Goal: Download file/media

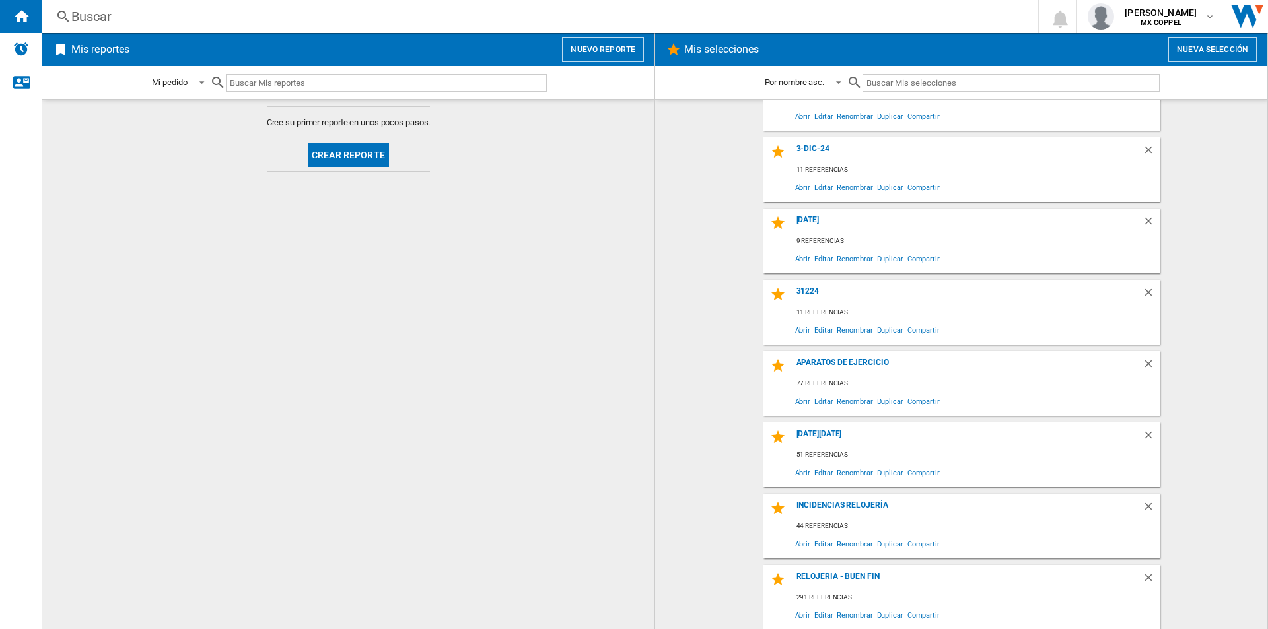
scroll to position [330, 0]
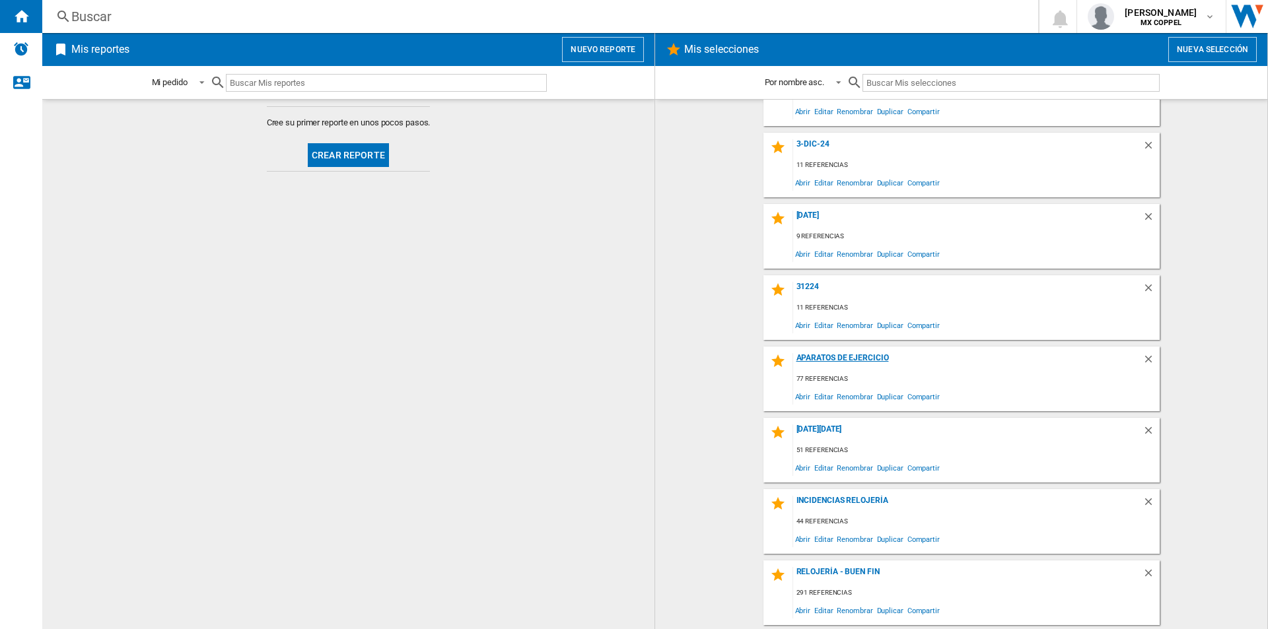
click at [865, 360] on div "Aparatos de ejercicio" at bounding box center [967, 362] width 349 height 18
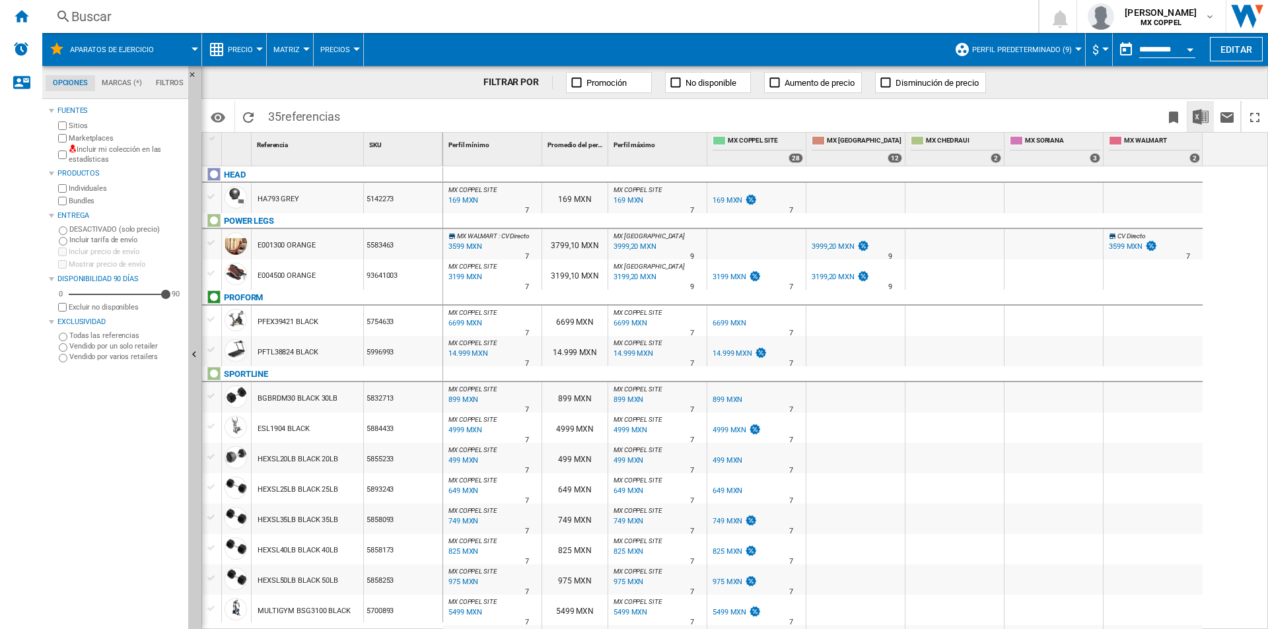
click at [1198, 116] on img "Descargar en Excel" at bounding box center [1201, 117] width 16 height 16
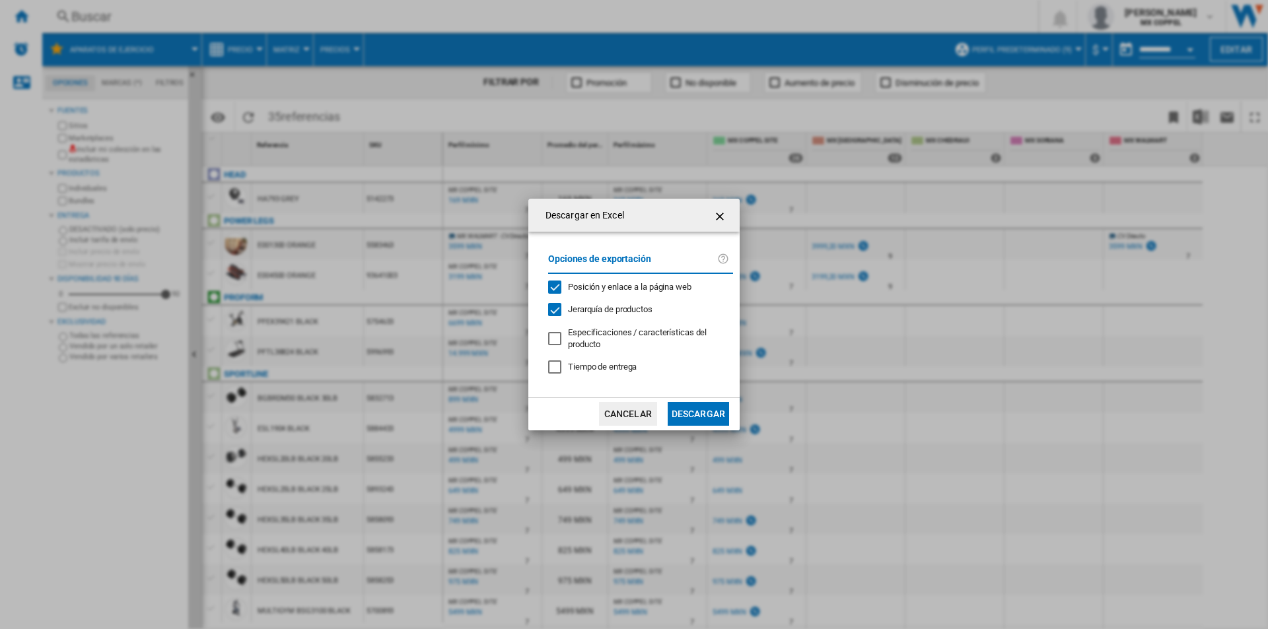
click at [698, 420] on button "Descargar" at bounding box center [698, 414] width 61 height 24
